Goal: Task Accomplishment & Management: Use online tool/utility

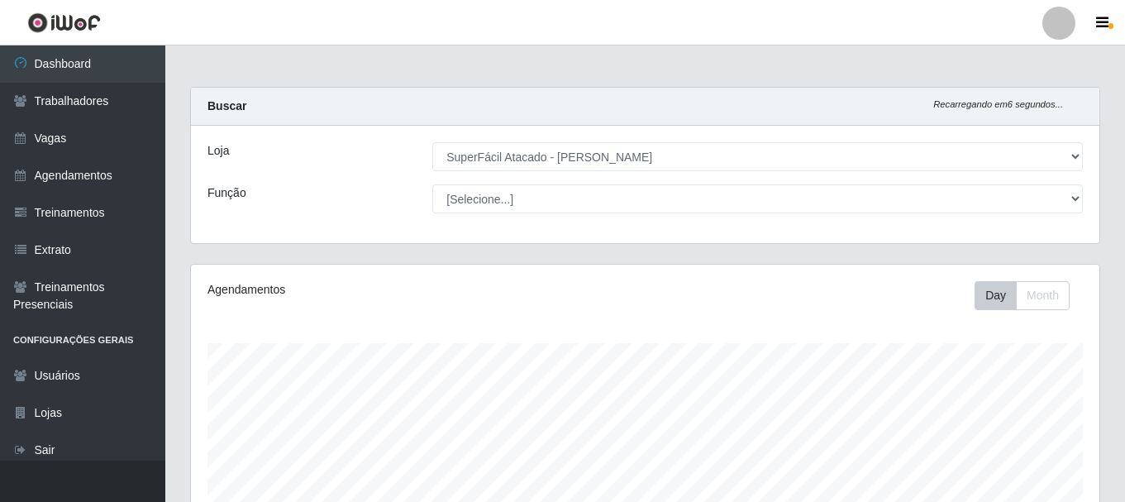
select select "399"
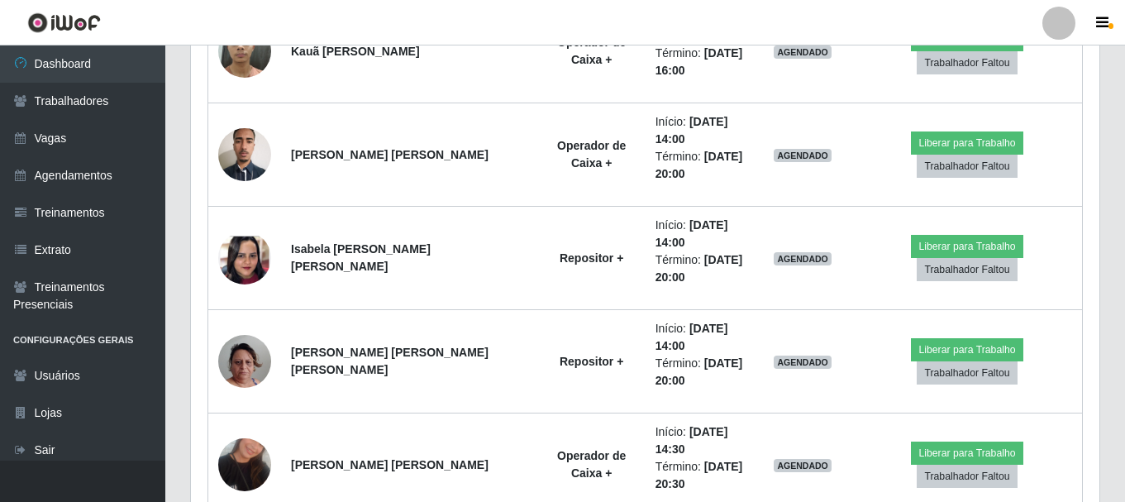
scroll to position [1335, 0]
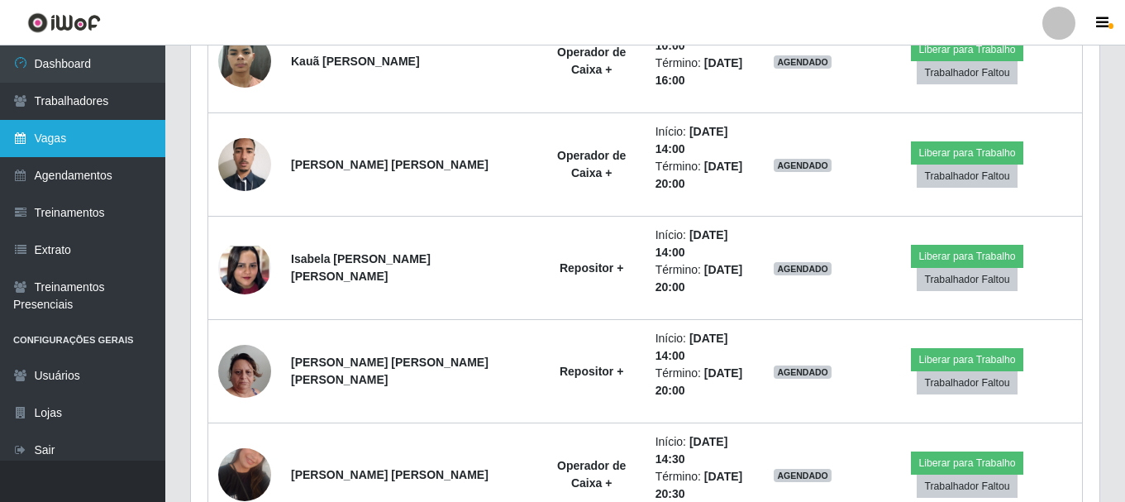
click at [126, 137] on link "Vagas" at bounding box center [82, 138] width 165 height 37
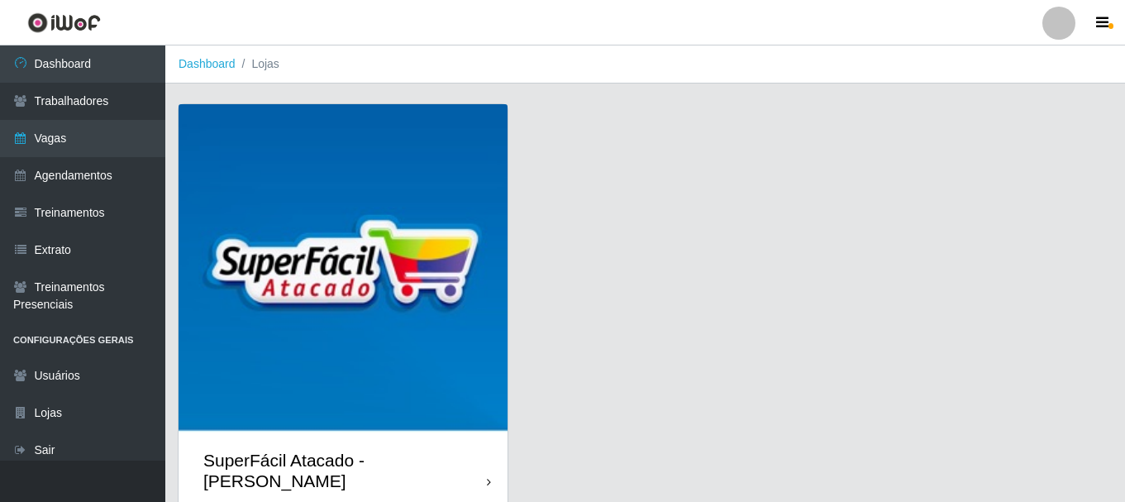
click at [483, 455] on div "SuperFácil Atacado - [PERSON_NAME]" at bounding box center [343, 470] width 329 height 74
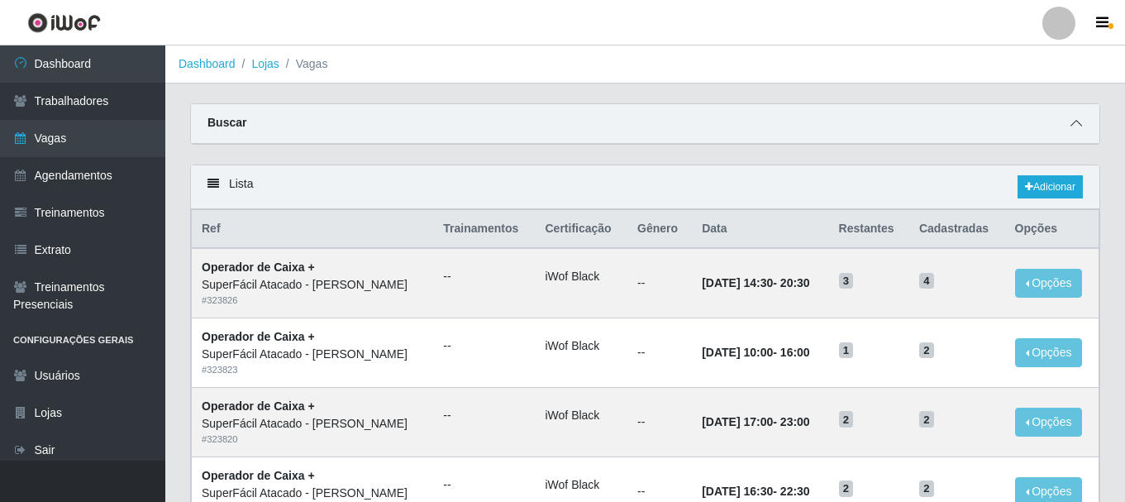
click at [1075, 121] on icon at bounding box center [1076, 123] width 12 height 12
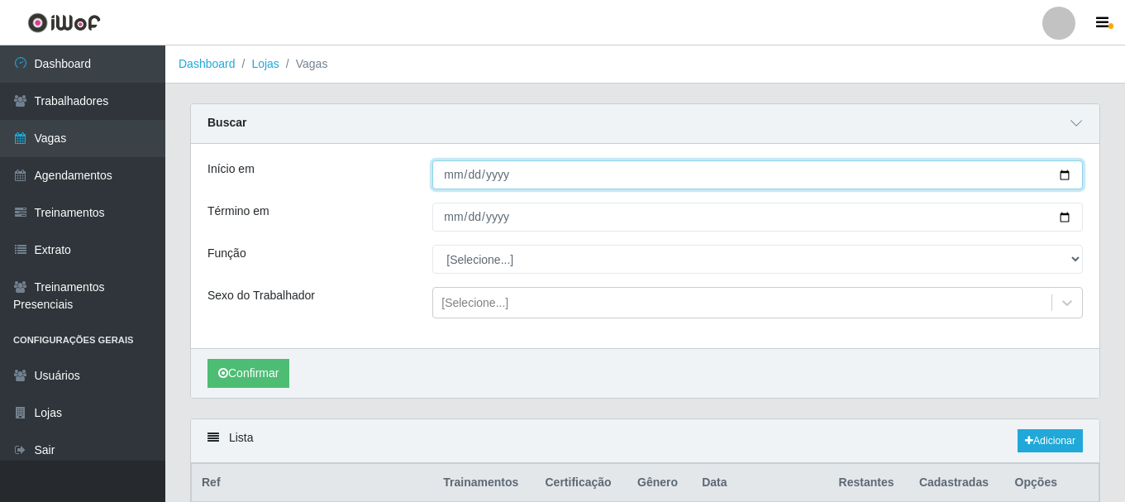
click at [1064, 175] on input "Início em" at bounding box center [757, 174] width 651 height 29
type input "[DATE]"
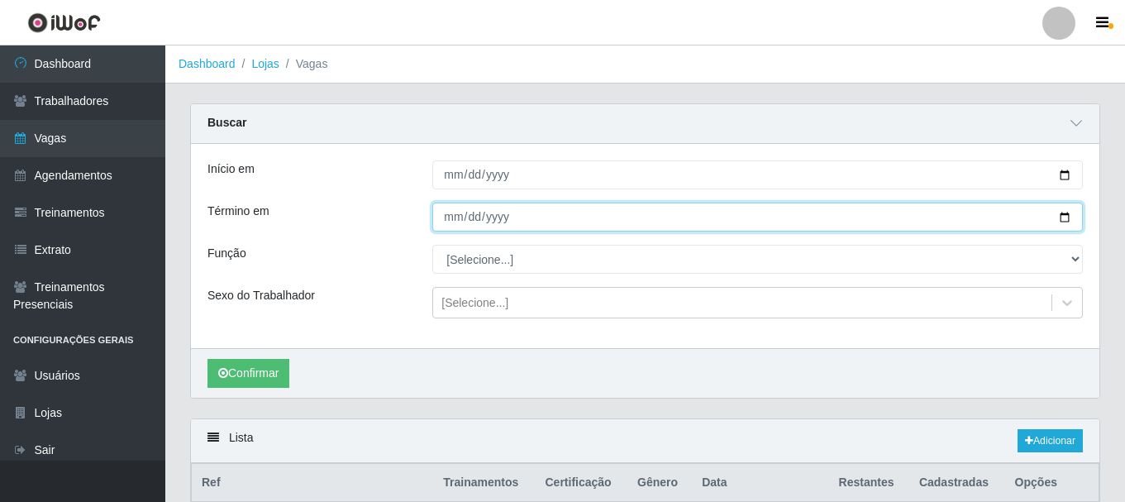
click at [1056, 213] on input "Término em" at bounding box center [757, 217] width 651 height 29
click at [1064, 217] on input "Término em" at bounding box center [757, 217] width 651 height 29
type input "[DATE]"
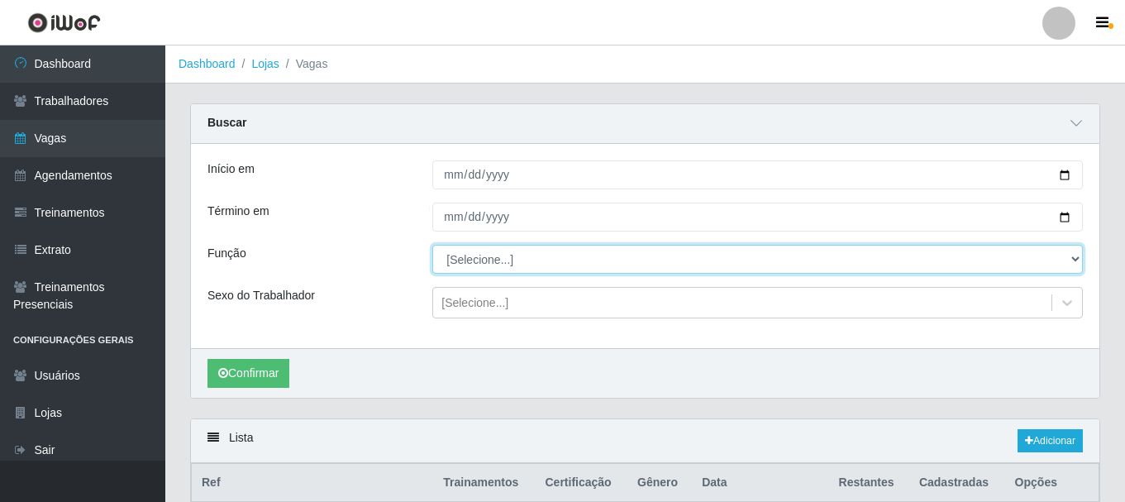
click at [1072, 260] on select "[Selecione...] Embalador Embalador + Embalador ++ Operador de Caixa Operador de…" at bounding box center [757, 259] width 651 height 29
select select "72"
click at [432, 245] on select "[Selecione...] Embalador Embalador + Embalador ++ Operador de Caixa Operador de…" at bounding box center [757, 259] width 651 height 29
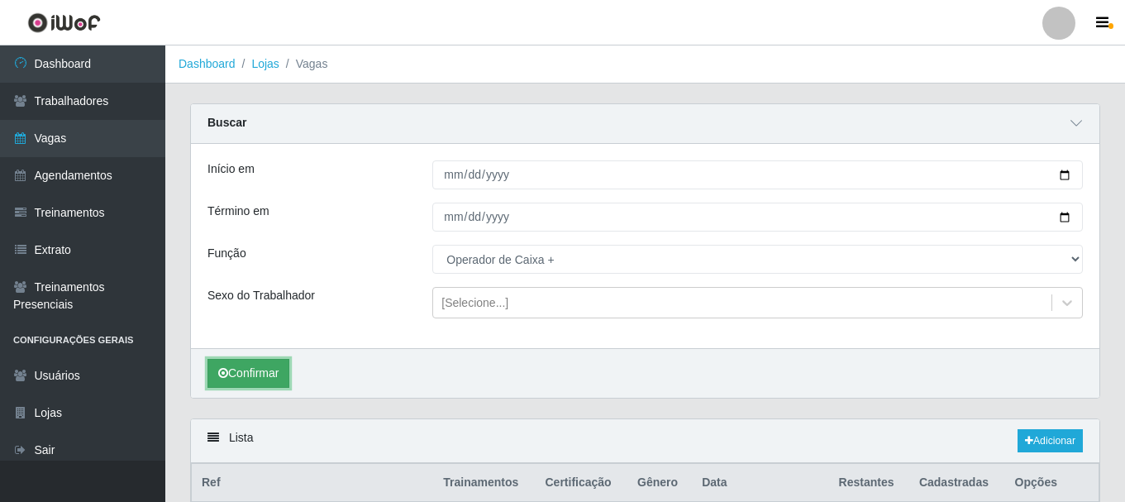
click at [264, 374] on button "Confirmar" at bounding box center [248, 373] width 82 height 29
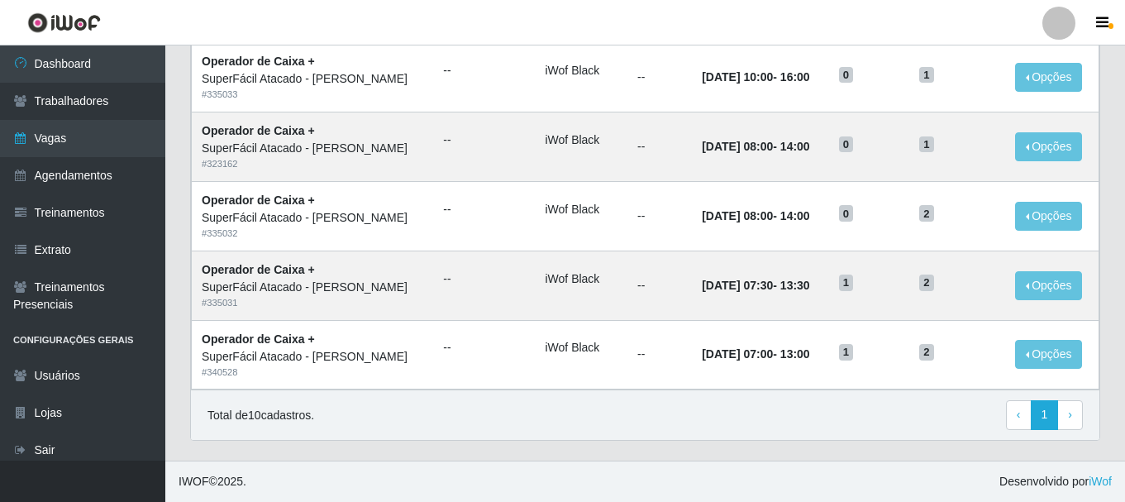
scroll to position [807, 0]
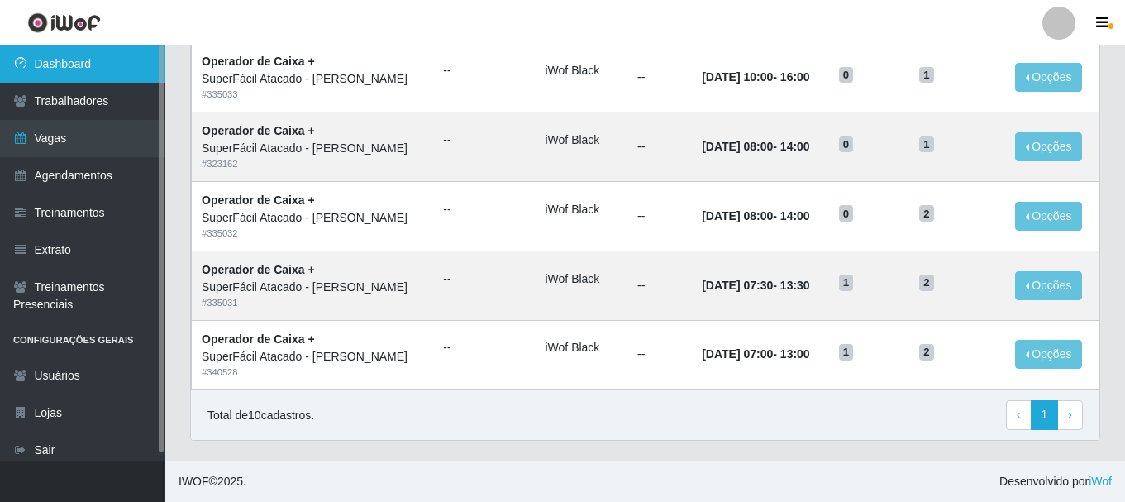
click at [117, 72] on link "Dashboard" at bounding box center [82, 63] width 165 height 37
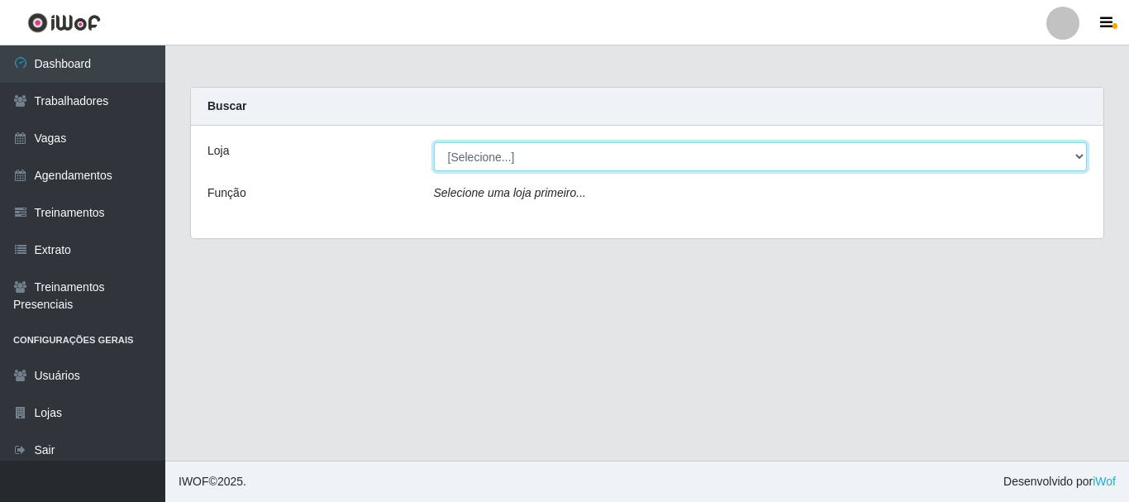
click at [1080, 157] on select "[Selecione...] SuperFácil Atacado - [PERSON_NAME]" at bounding box center [761, 156] width 654 height 29
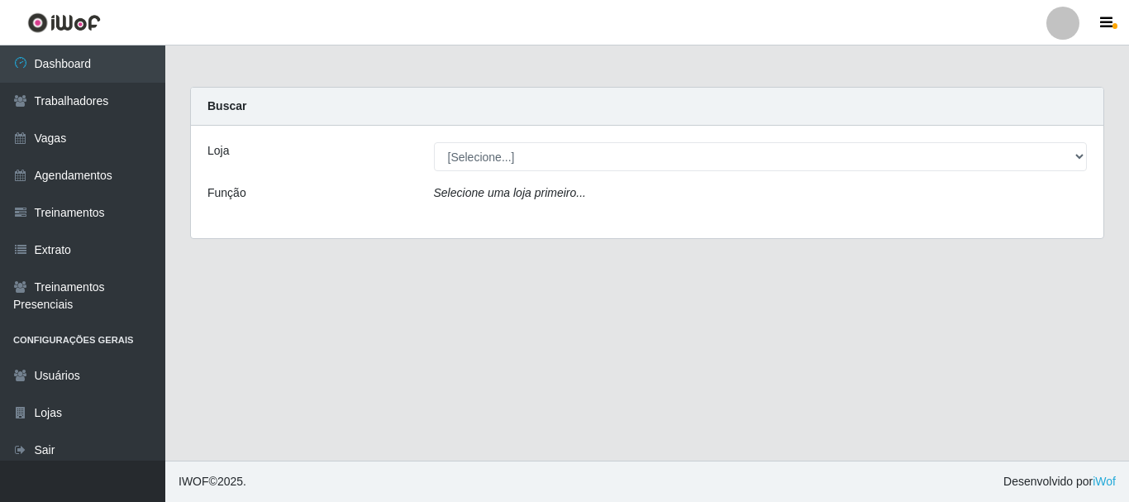
click at [776, 224] on div "Loja [Selecione...] SuperFácil Atacado - [PERSON_NAME] Função Selecione [PERSON…" at bounding box center [647, 182] width 913 height 112
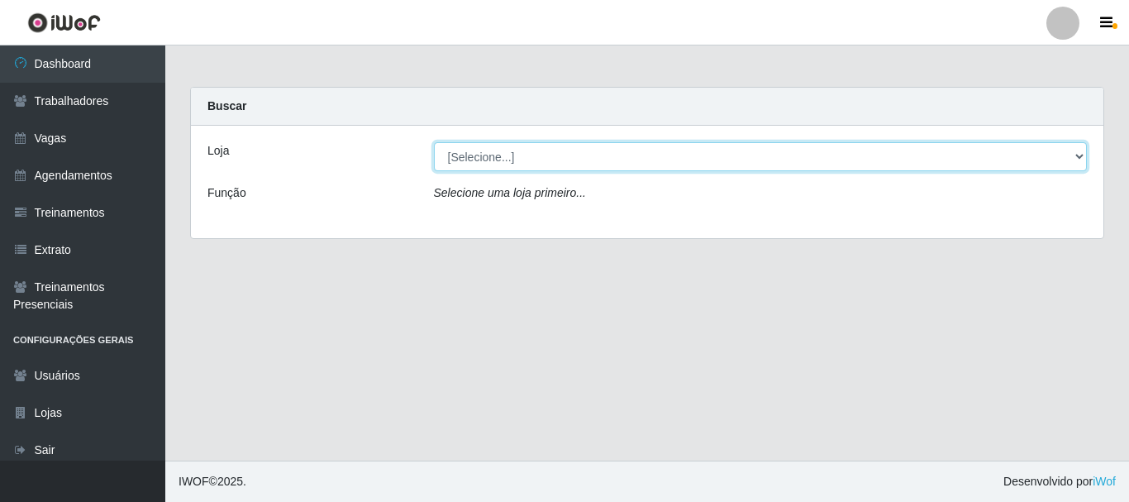
click at [1081, 158] on select "[Selecione...] SuperFácil Atacado - [PERSON_NAME]" at bounding box center [761, 156] width 654 height 29
select select "399"
click at [434, 142] on select "[Selecione...] SuperFácil Atacado - [PERSON_NAME]" at bounding box center [761, 156] width 654 height 29
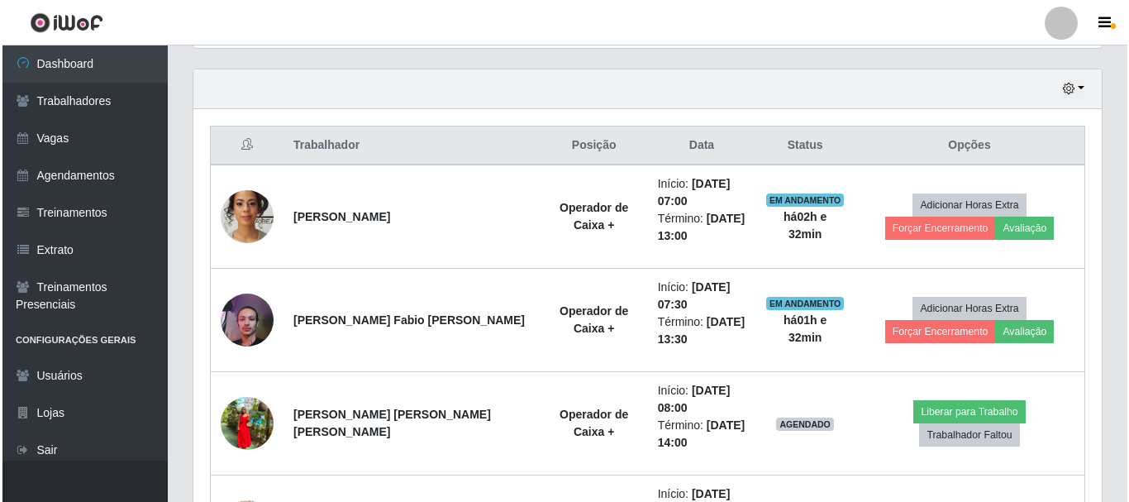
scroll to position [661, 0]
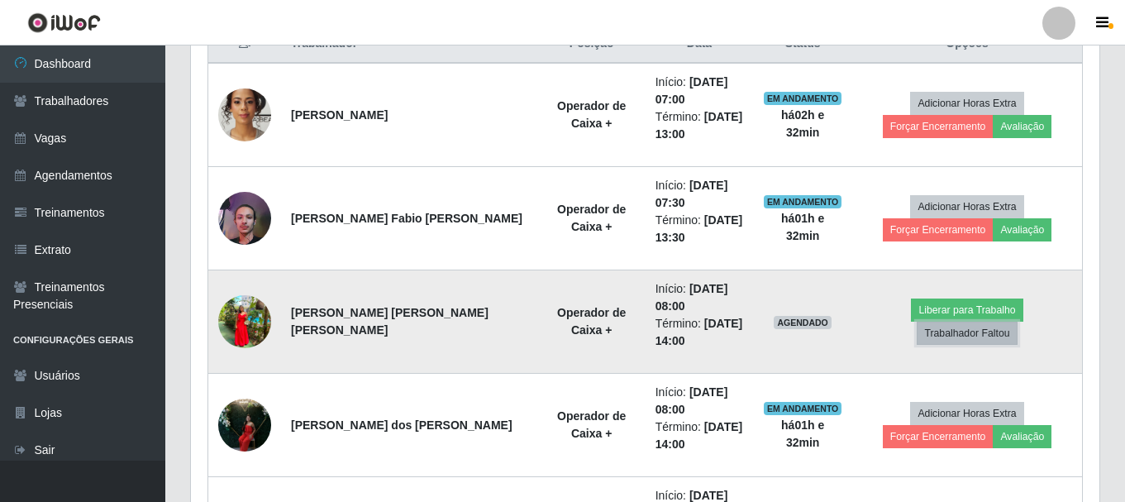
click at [1017, 323] on button "Trabalhador Faltou" at bounding box center [967, 333] width 100 height 23
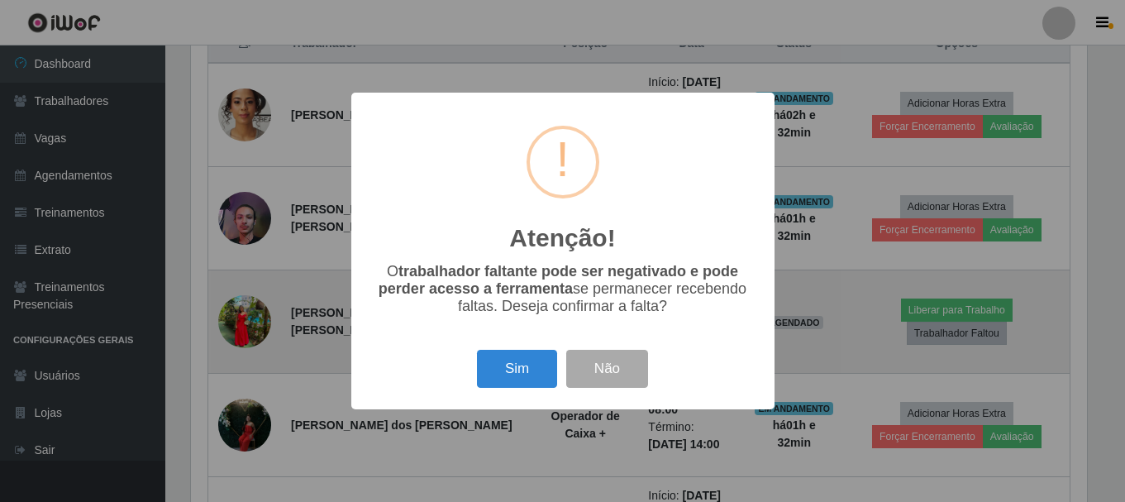
scroll to position [343, 900]
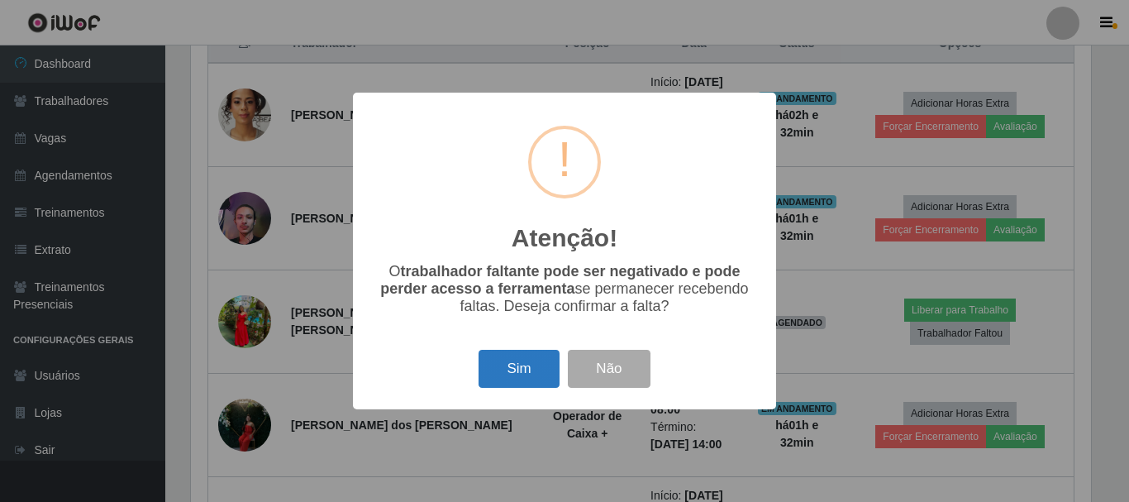
click at [541, 378] on button "Sim" at bounding box center [519, 369] width 80 height 39
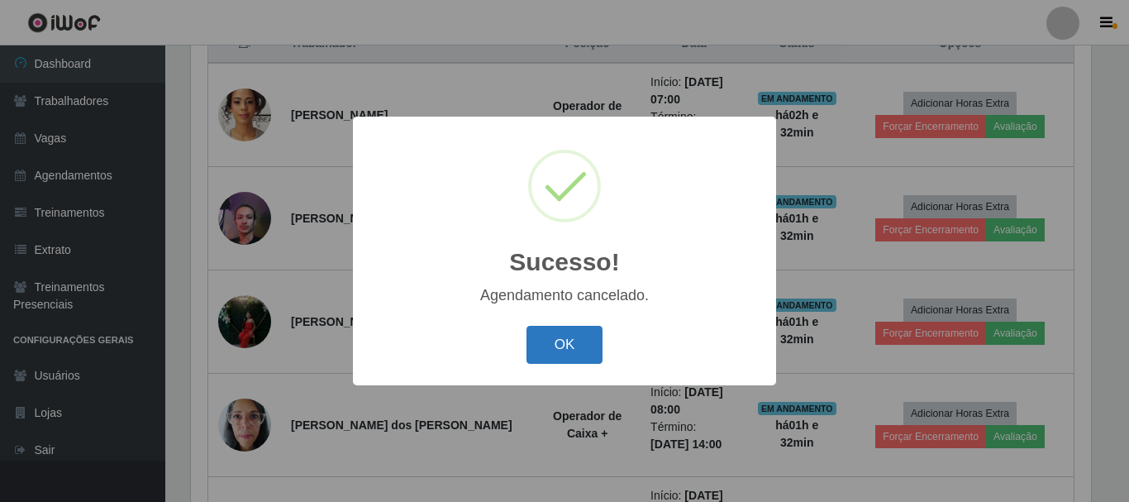
click at [571, 356] on button "OK" at bounding box center [565, 345] width 77 height 39
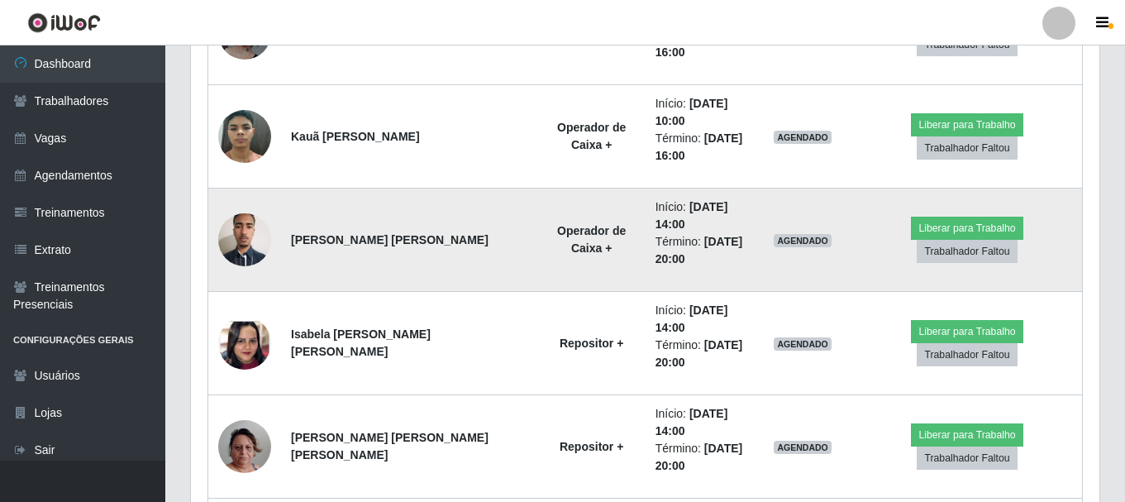
scroll to position [1157, 0]
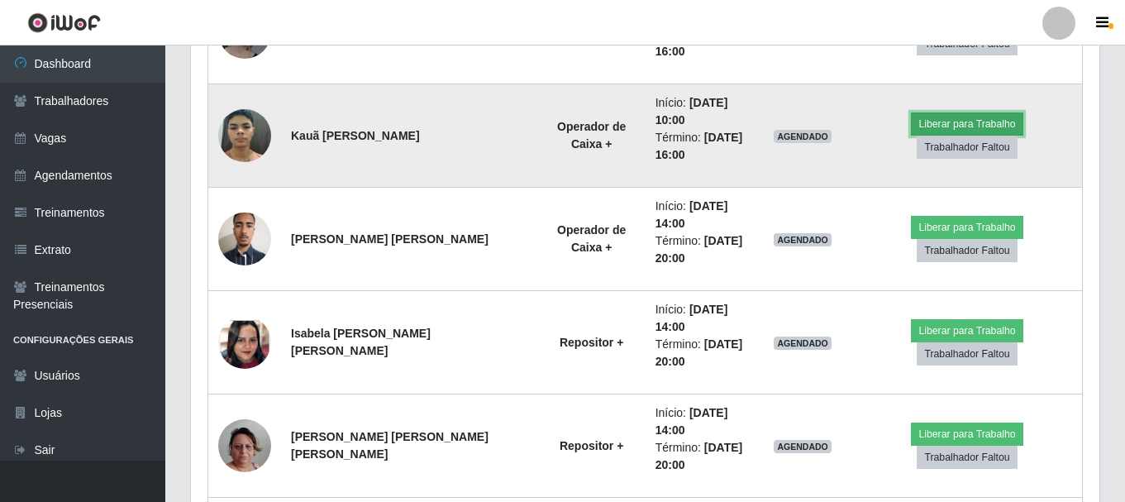
click at [911, 132] on button "Liberar para Trabalho" at bounding box center [967, 123] width 112 height 23
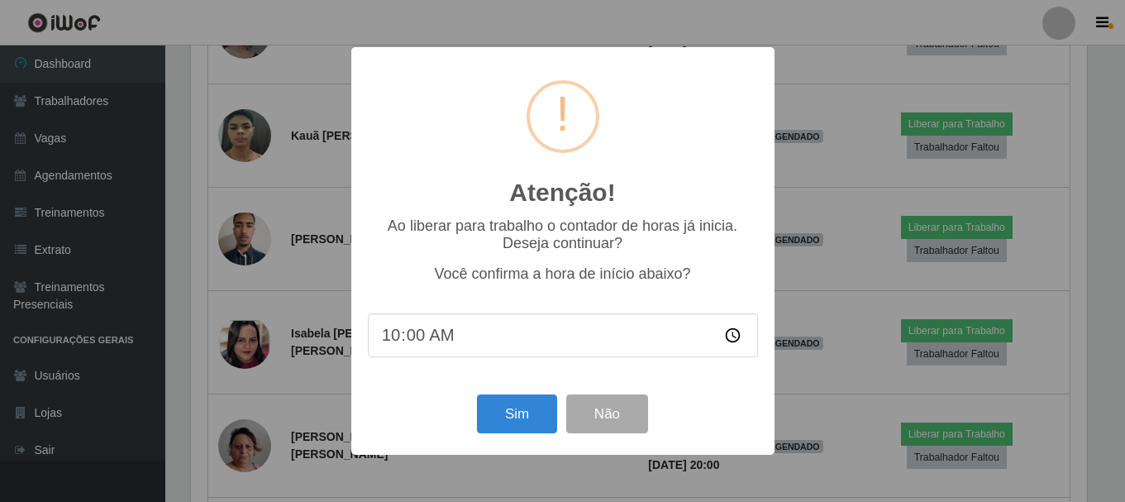
scroll to position [343, 900]
click at [507, 426] on button "Sim" at bounding box center [519, 413] width 80 height 39
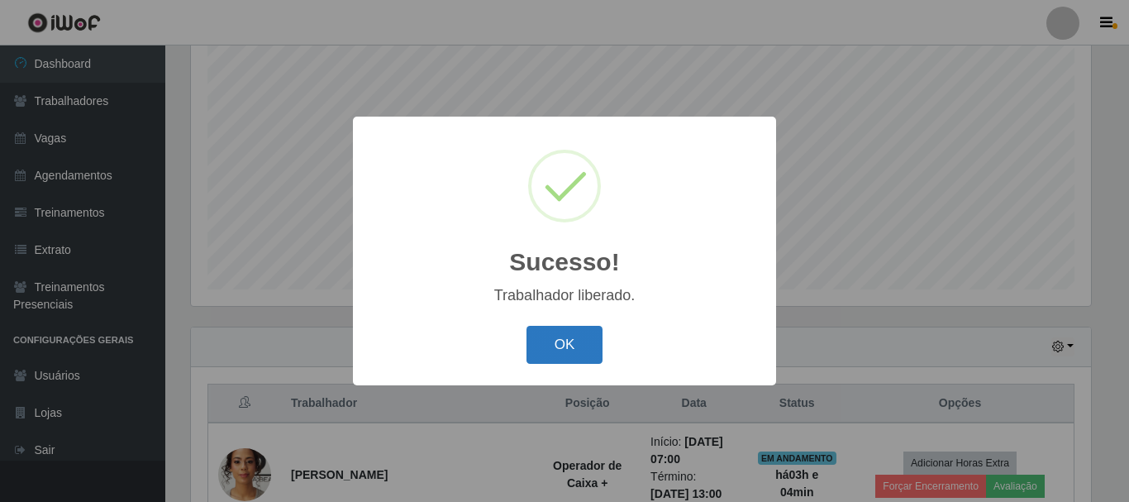
click at [560, 346] on button "OK" at bounding box center [565, 345] width 77 height 39
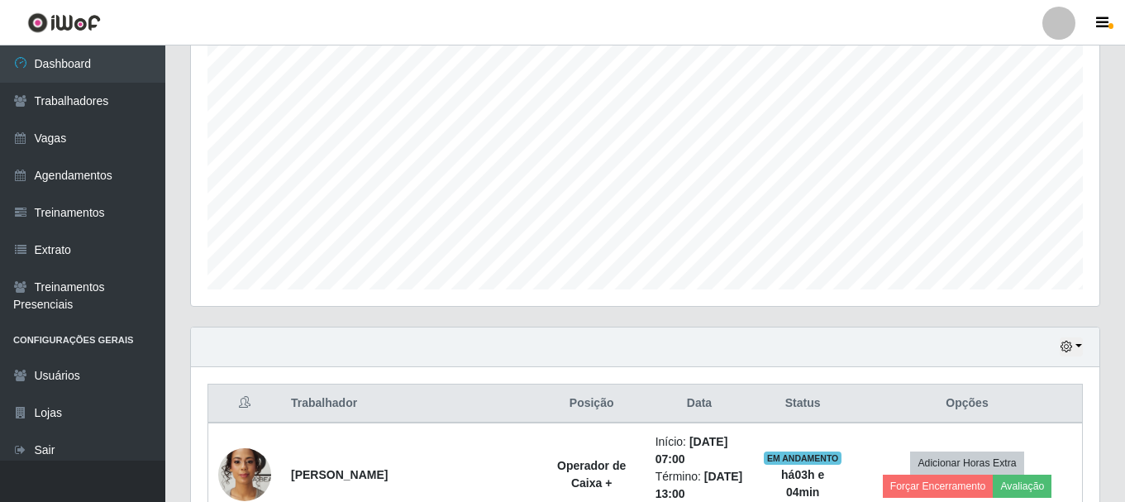
scroll to position [343, 908]
